Goal: Transaction & Acquisition: Obtain resource

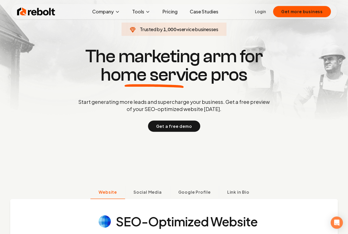
scroll to position [28, 0]
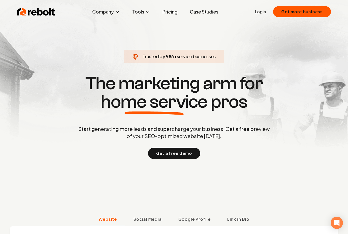
scroll to position [6, 0]
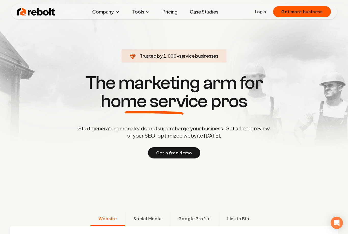
click at [53, 46] on section "Trusted by 1,000 + service businesses The marketing arm for home service pros S…" at bounding box center [174, 115] width 253 height 210
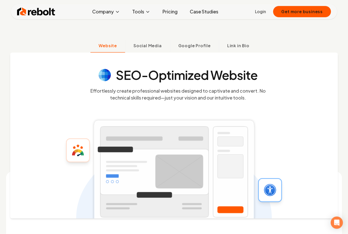
scroll to position [180, 0]
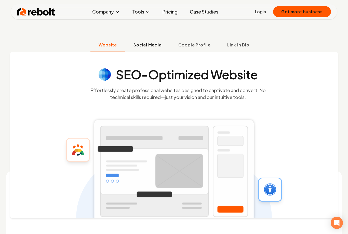
click at [147, 52] on button "Social Media" at bounding box center [147, 45] width 45 height 13
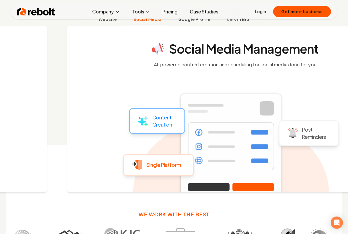
scroll to position [208, 0]
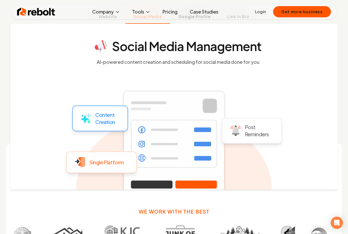
click at [199, 24] on button "Google Profile" at bounding box center [194, 16] width 49 height 13
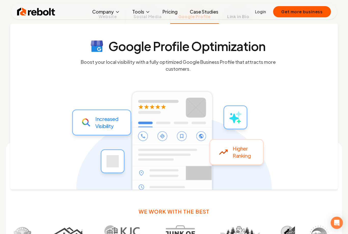
click at [236, 20] on span "Link in Bio" at bounding box center [238, 16] width 22 height 6
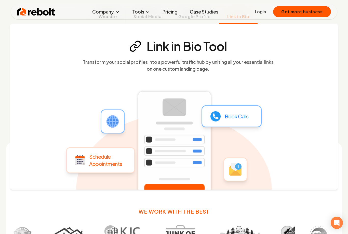
click at [106, 20] on span "Website" at bounding box center [108, 16] width 18 height 6
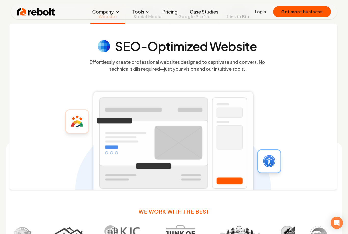
click at [237, 20] on span "Link in Bio" at bounding box center [238, 16] width 22 height 6
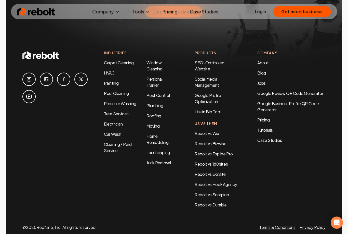
scroll to position [2458, 0]
click at [152, 80] on link "Personal Trainer" at bounding box center [154, 81] width 16 height 11
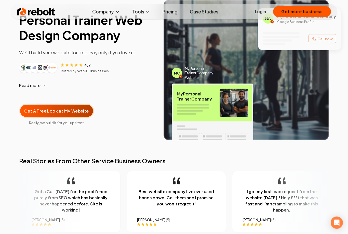
scroll to position [49, 0]
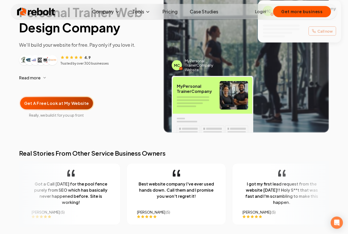
click at [316, 84] on img at bounding box center [245, 62] width 165 height 140
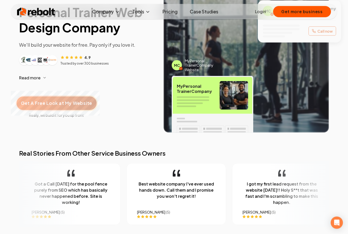
click at [41, 101] on span "Get A Free Look at My Website" at bounding box center [56, 103] width 71 height 7
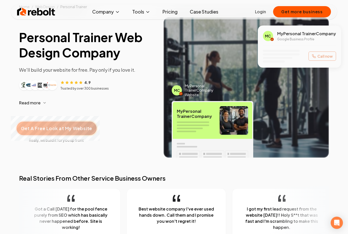
scroll to position [14, 0]
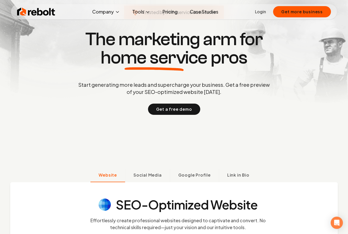
scroll to position [49, 0]
